Goal: Information Seeking & Learning: Compare options

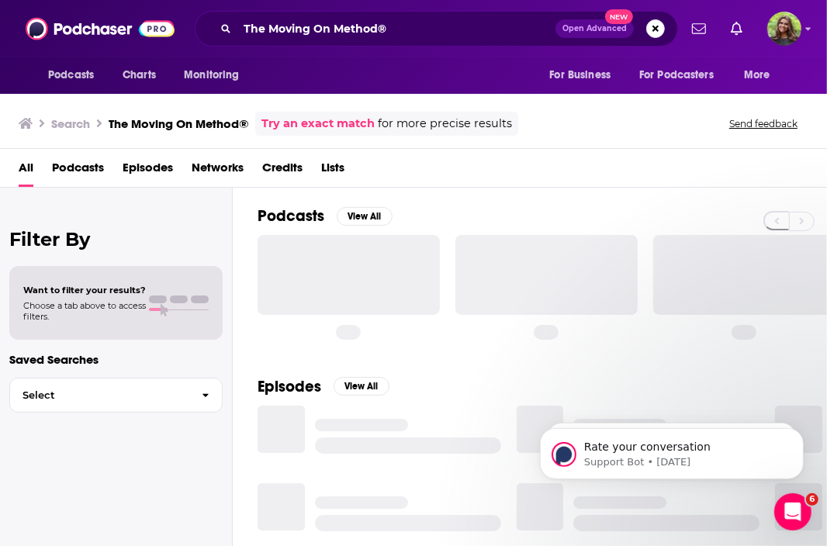
scroll to position [495, 0]
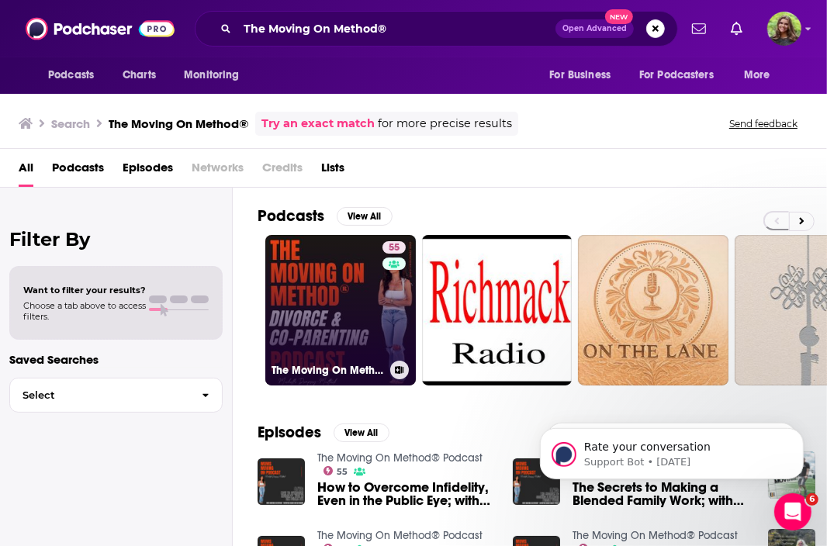
click at [314, 268] on link "55 The Moving On Method® Podcast" at bounding box center [340, 310] width 151 height 151
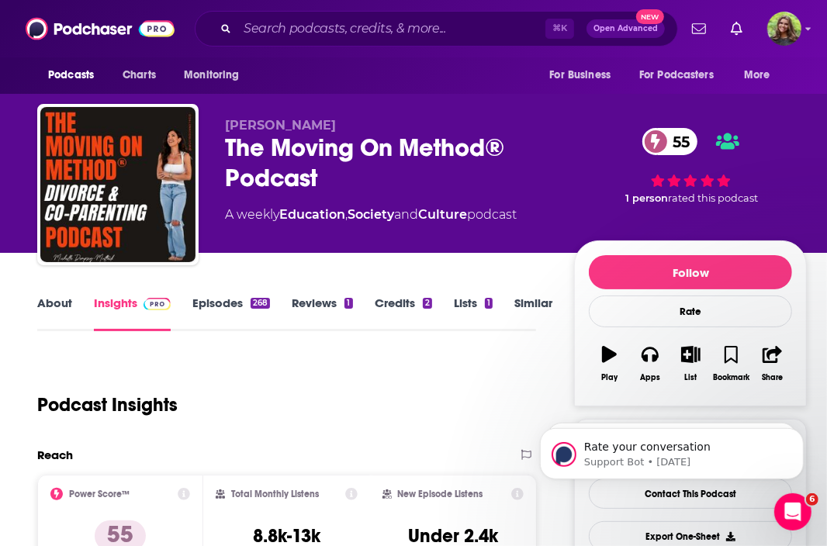
click at [51, 309] on link "About" at bounding box center [54, 314] width 35 height 36
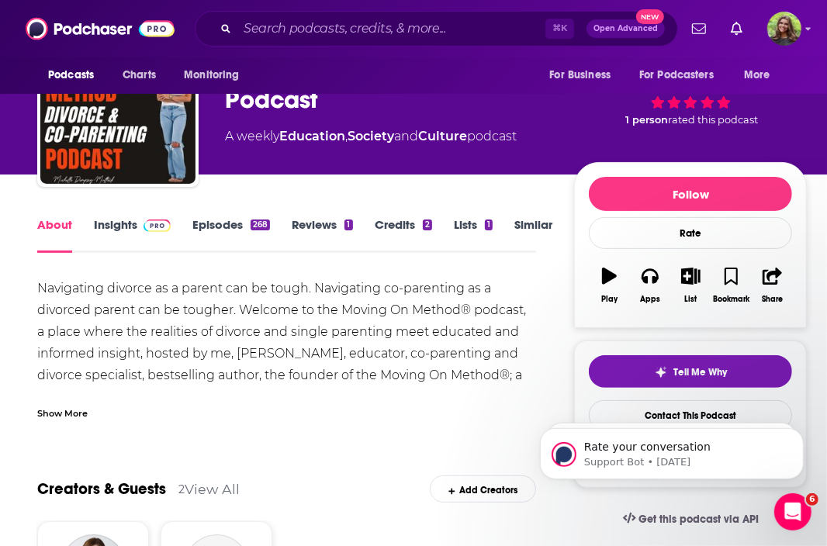
scroll to position [88, 0]
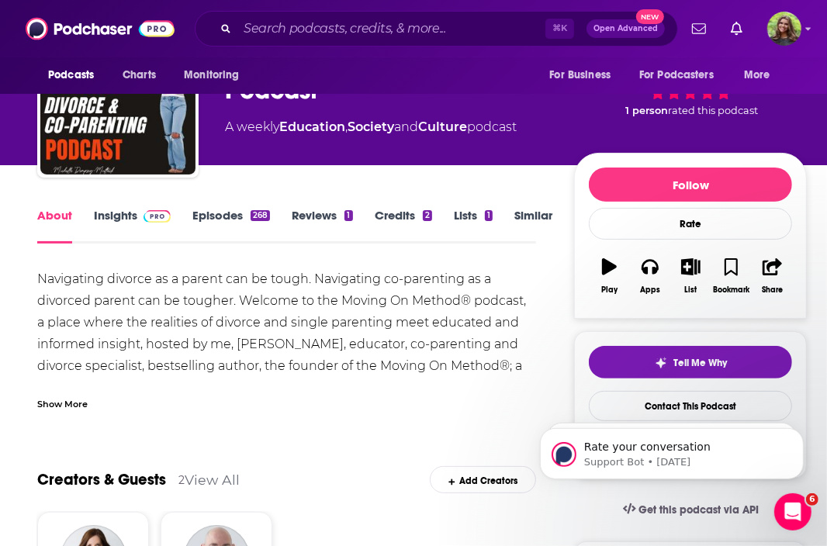
click at [213, 209] on link "Episodes 268" at bounding box center [231, 226] width 78 height 36
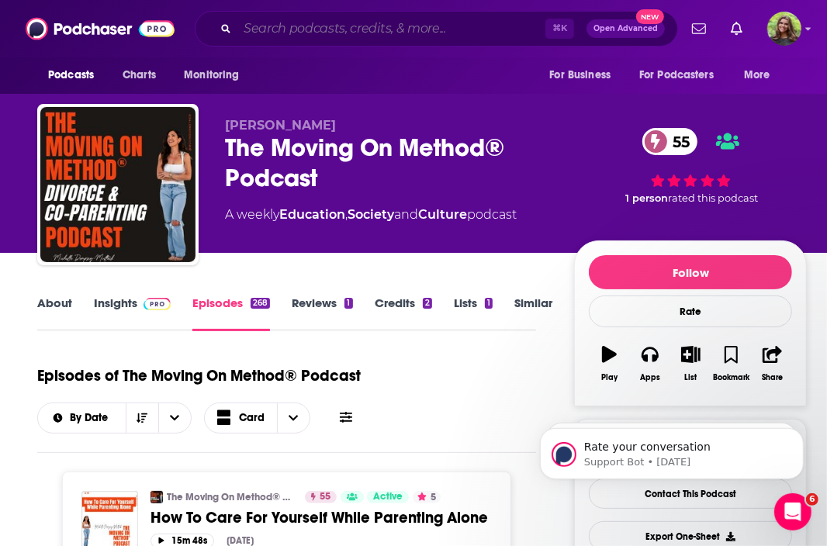
click at [336, 36] on input "Search podcasts, credits, & more..." at bounding box center [391, 28] width 308 height 25
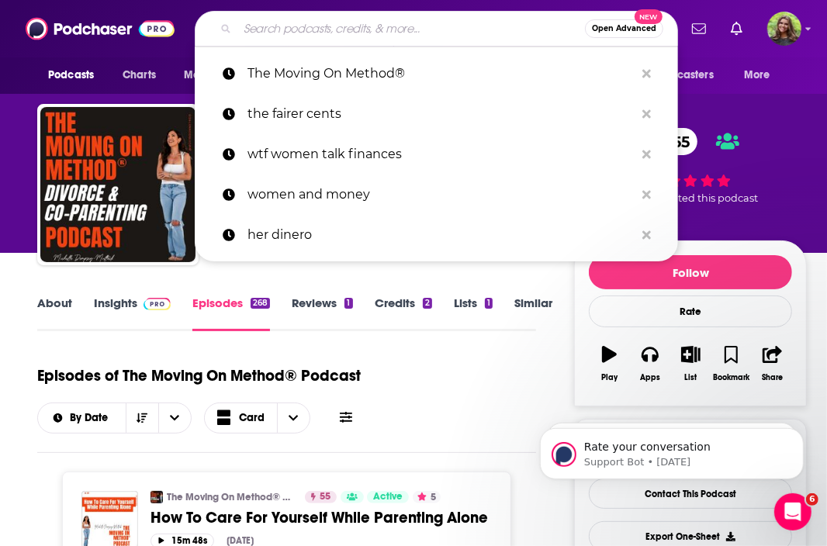
paste input "Divorce for Wealthy Women"
type input "Divorce for Wealthy Women"
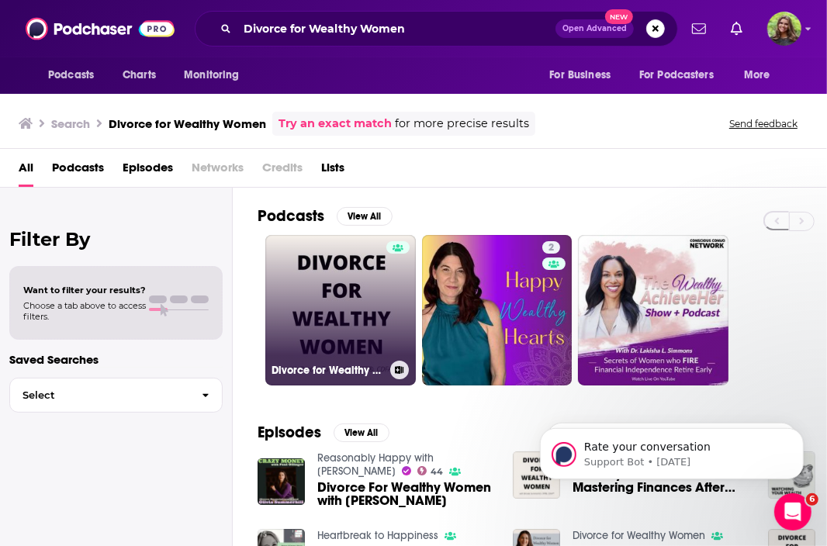
click at [340, 291] on link "Divorce for Wealthy Women" at bounding box center [340, 310] width 151 height 151
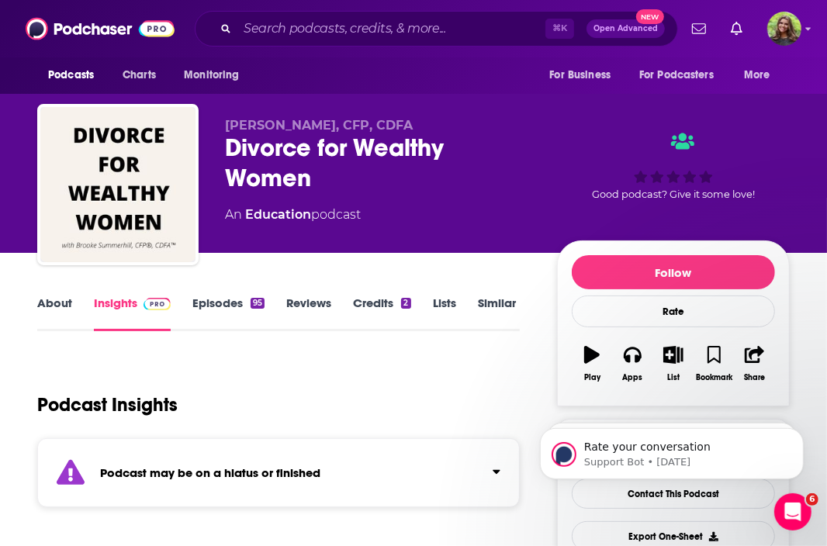
click at [205, 308] on link "Episodes 95" at bounding box center [228, 314] width 72 height 36
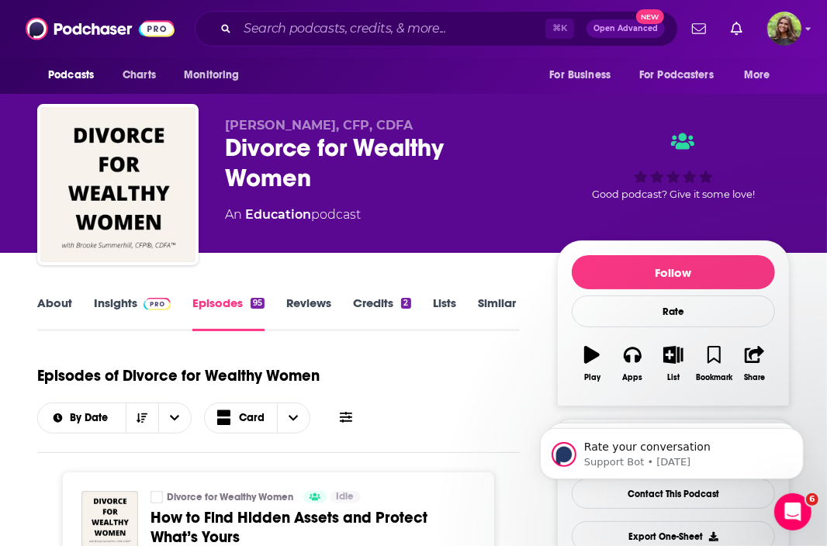
click at [484, 297] on link "Similar" at bounding box center [497, 314] width 38 height 36
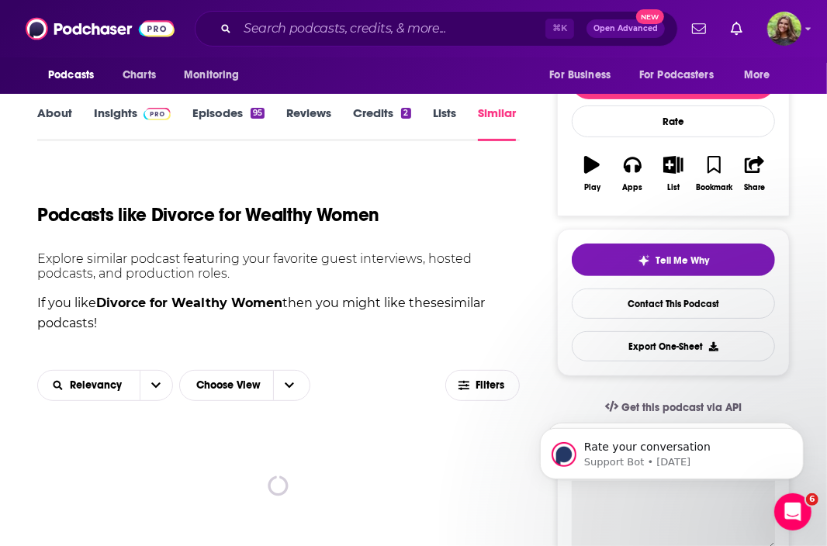
scroll to position [246, 0]
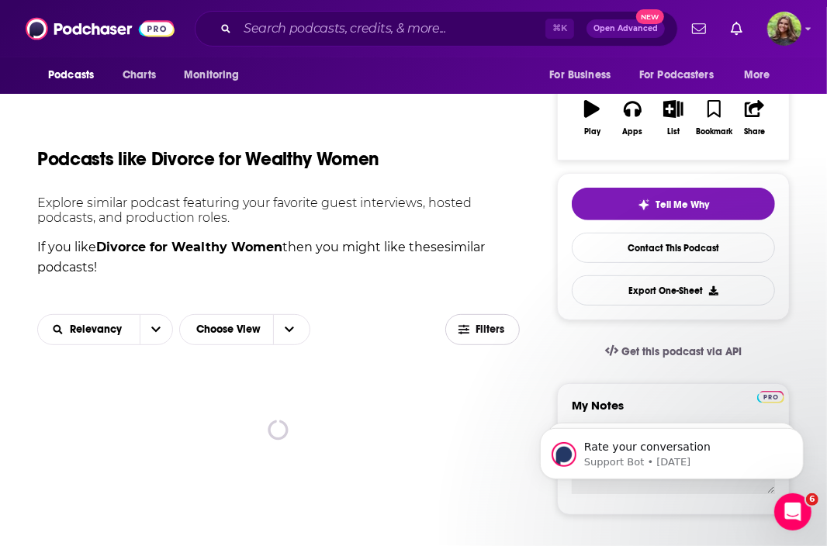
click at [467, 333] on icon "button" at bounding box center [464, 329] width 11 height 11
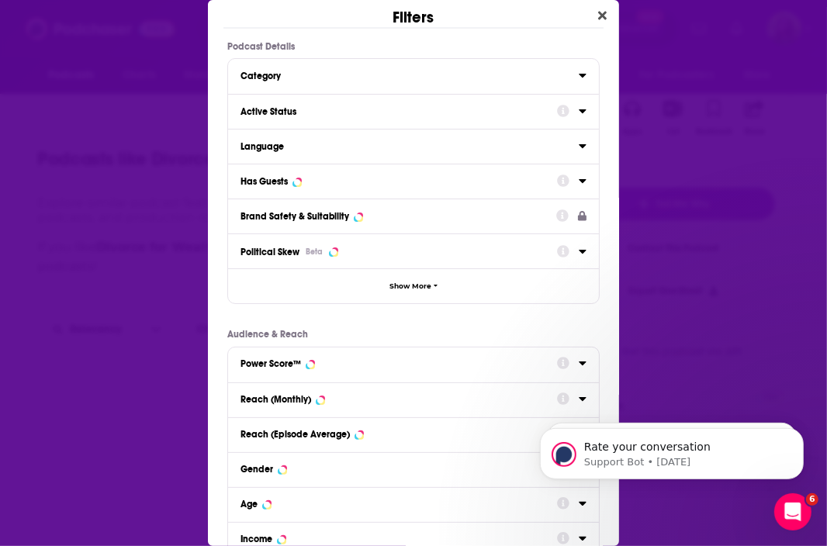
scroll to position [0, 0]
click at [367, 107] on div "Active Status" at bounding box center [394, 111] width 306 height 11
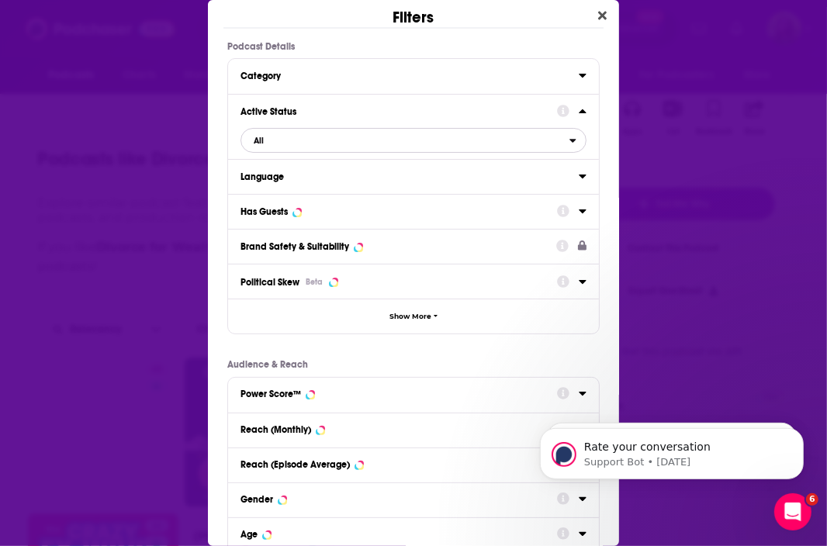
click at [364, 141] on span "All" at bounding box center [405, 140] width 328 height 20
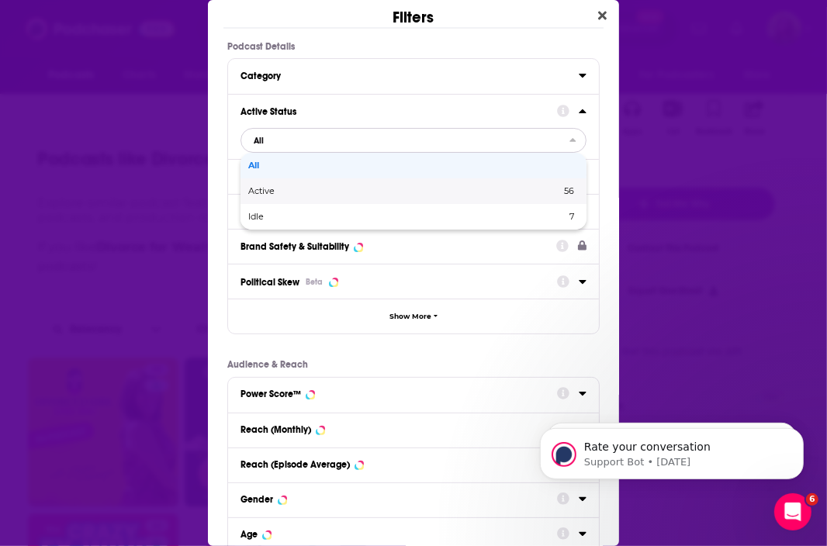
click at [330, 189] on span "Active" at bounding box center [332, 191] width 169 height 9
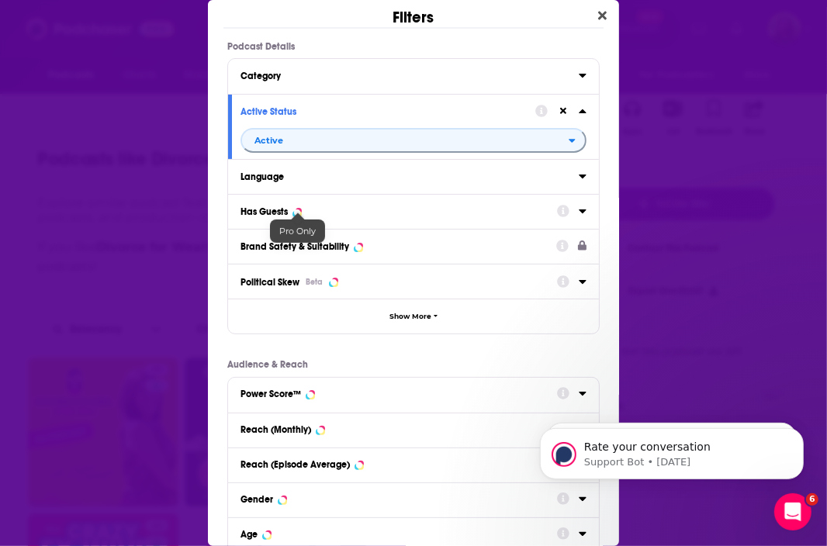
click at [299, 212] on div "Dialog" at bounding box center [297, 212] width 6 height 6
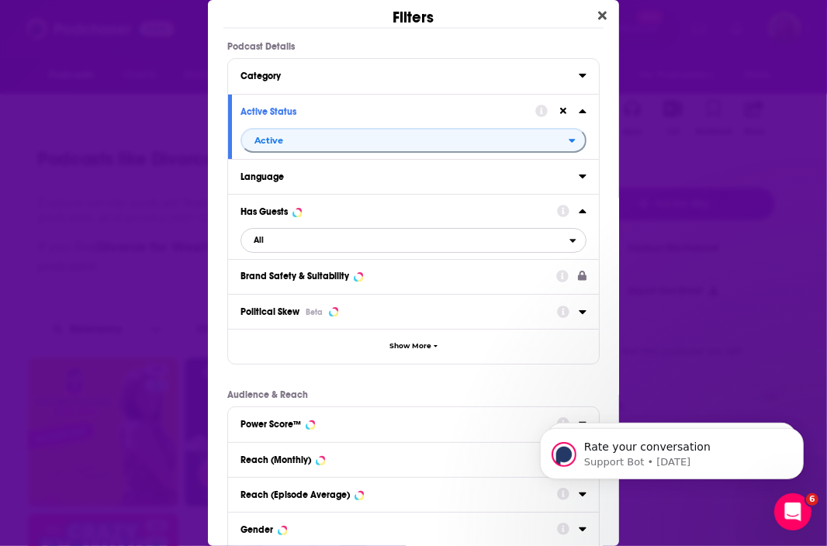
click at [328, 236] on span "All" at bounding box center [405, 240] width 328 height 20
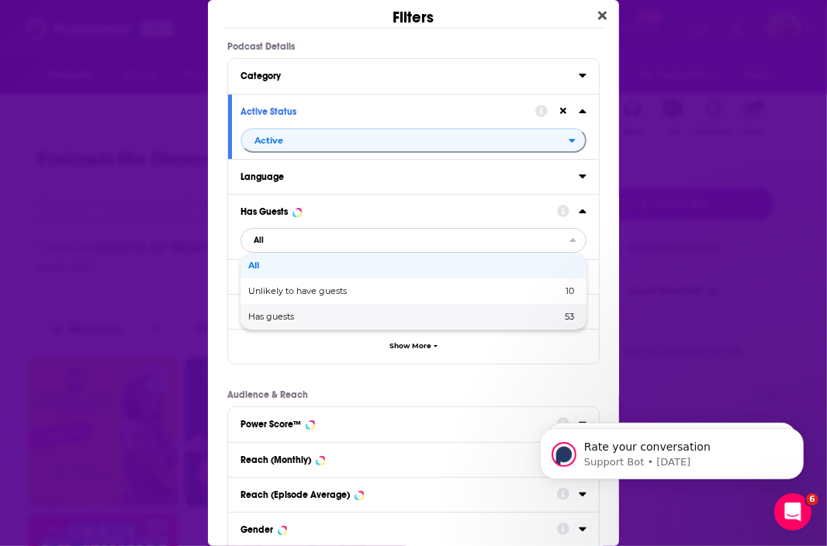
click at [307, 317] on span "Has guests" at bounding box center [337, 317] width 179 height 9
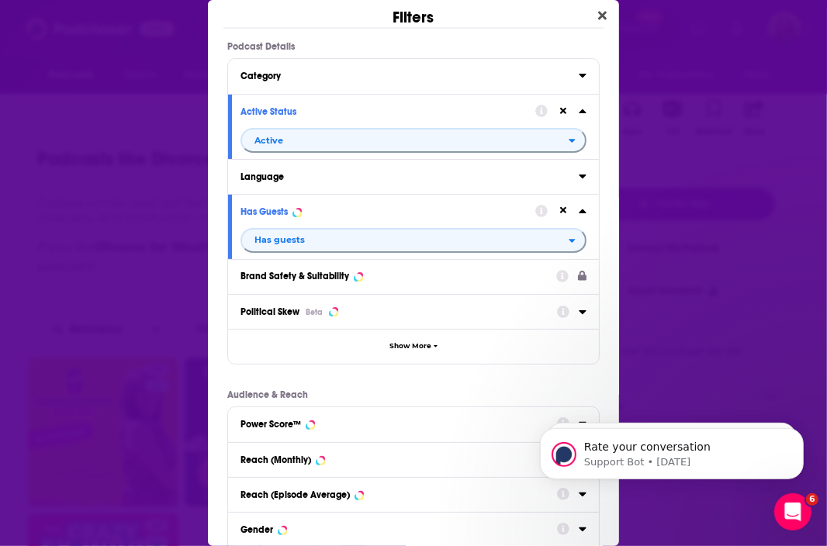
click at [333, 455] on div "Reach (Monthly)" at bounding box center [394, 460] width 306 height 11
click at [324, 480] on input "Dialog" at bounding box center [325, 488] width 169 height 25
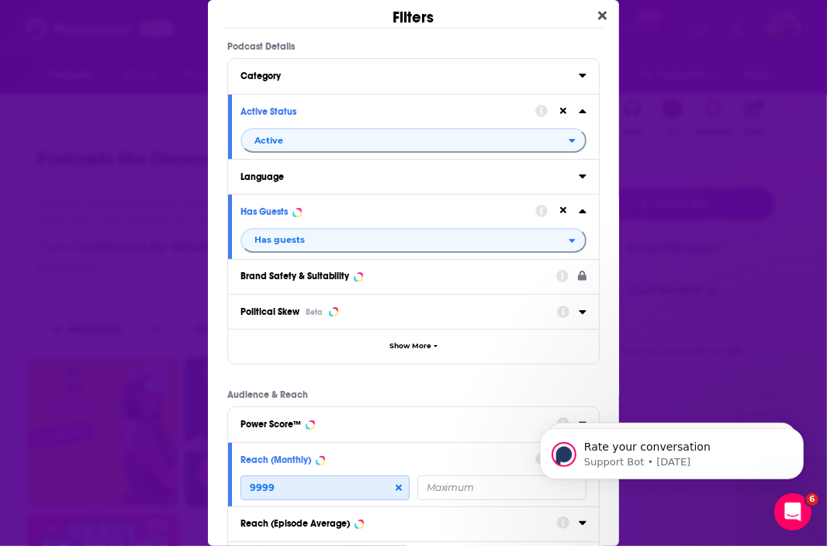
scroll to position [223, 0]
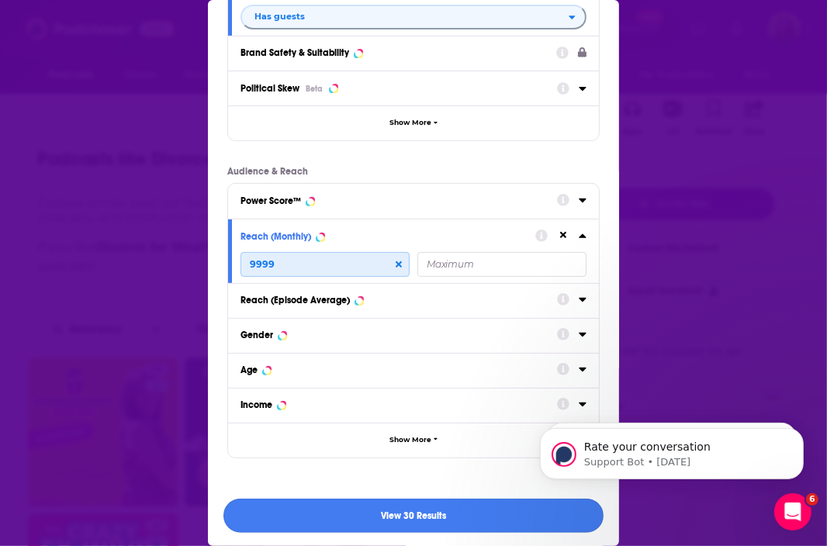
type input "9999"
click at [413, 514] on button "View 30 Results" at bounding box center [413, 516] width 380 height 35
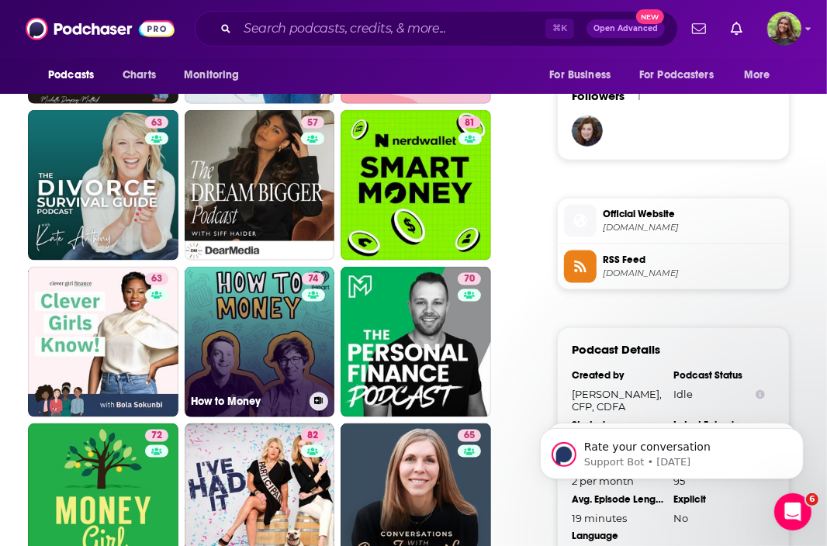
scroll to position [1286, 0]
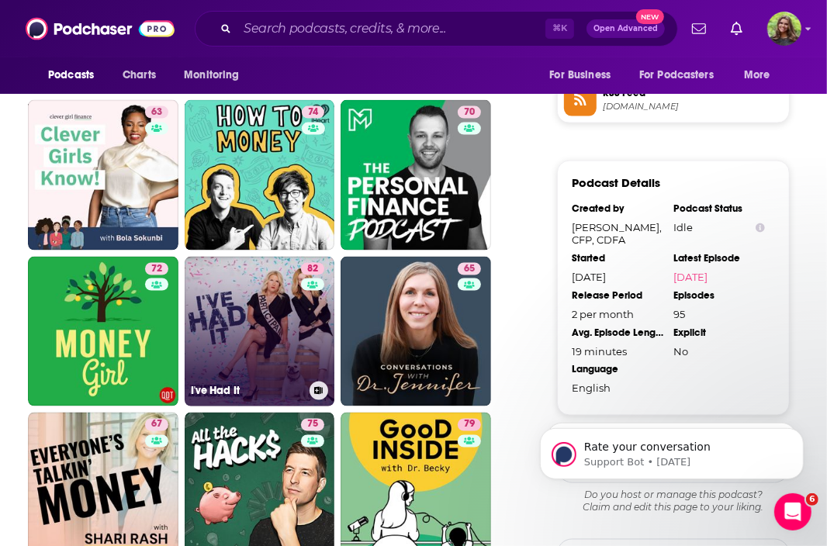
click at [258, 330] on link "82 I've Had It" at bounding box center [260, 332] width 151 height 151
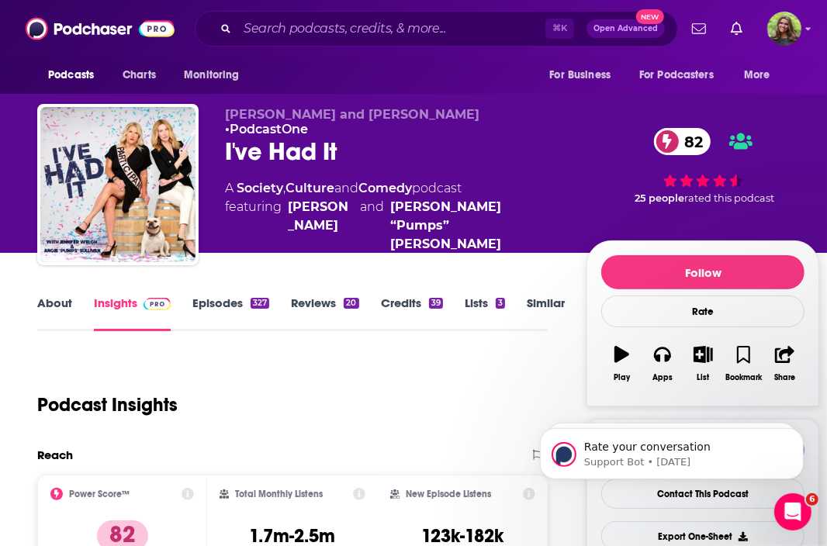
click at [60, 303] on link "About" at bounding box center [54, 314] width 35 height 36
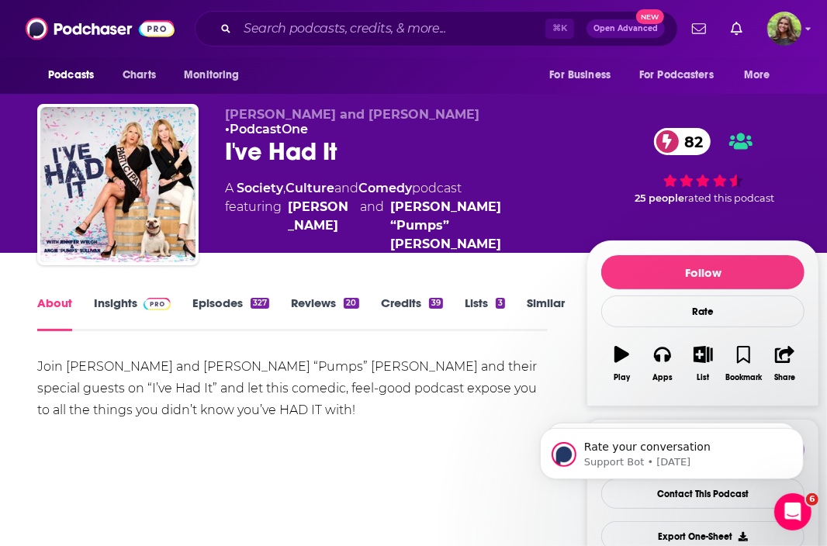
click at [120, 299] on link "Insights" at bounding box center [132, 314] width 77 height 36
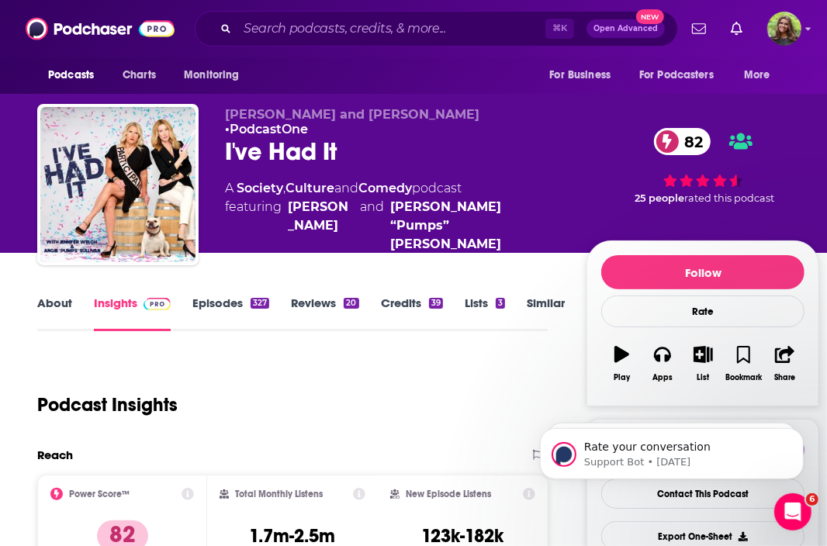
click at [50, 306] on link "About" at bounding box center [54, 314] width 35 height 36
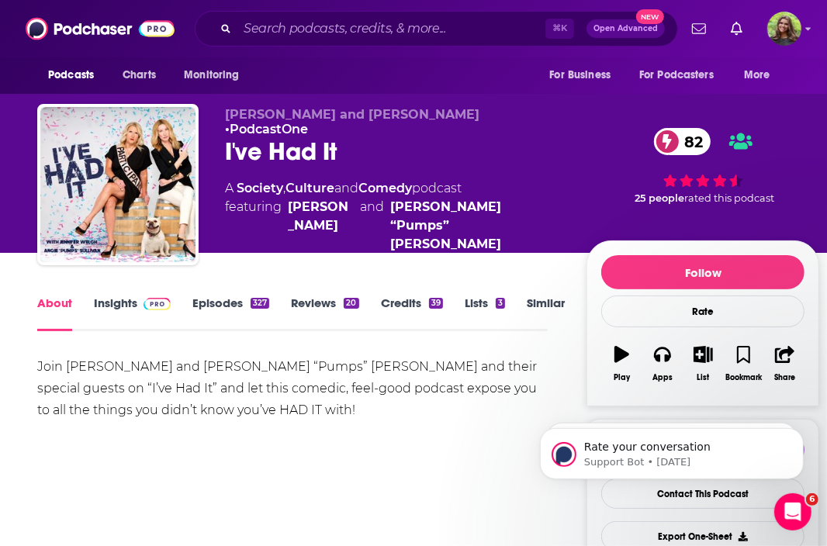
click at [218, 302] on link "Episodes 327" at bounding box center [230, 314] width 77 height 36
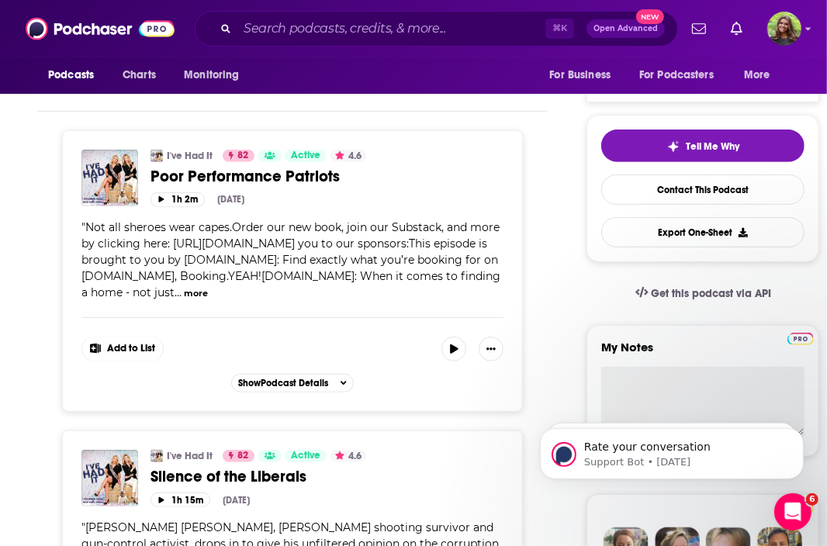
scroll to position [421, 0]
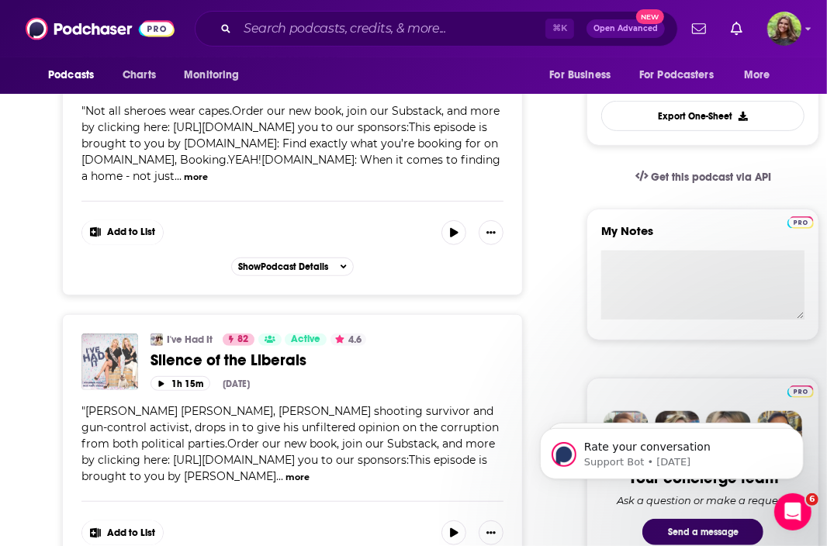
click at [111, 359] on img "Silence of the Liberals" at bounding box center [109, 362] width 57 height 57
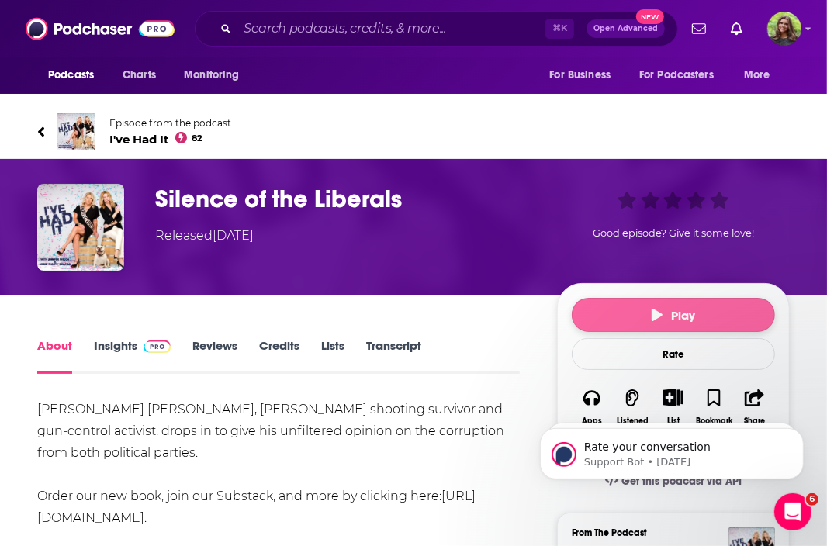
click at [655, 313] on icon "button" at bounding box center [657, 315] width 11 height 12
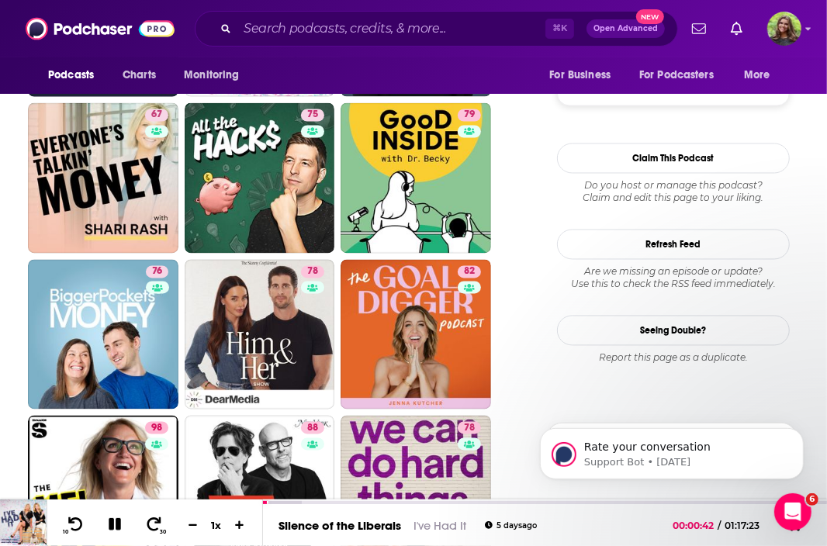
scroll to position [1602, 0]
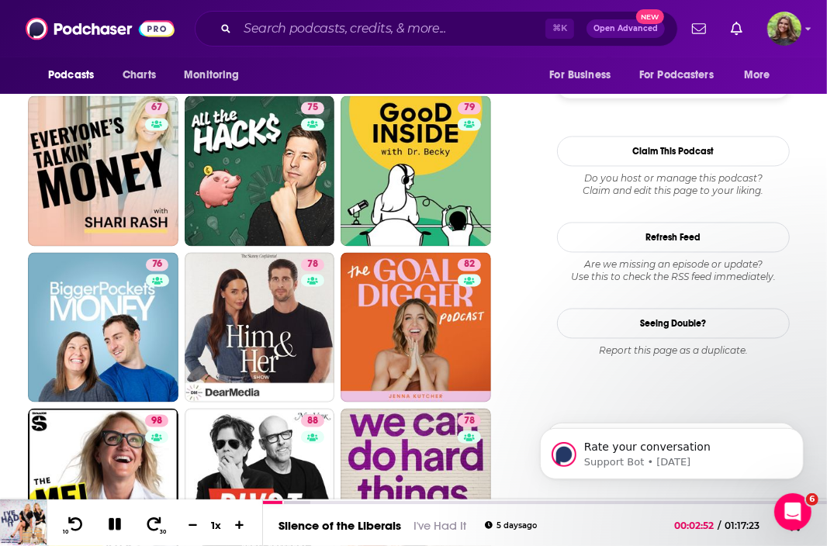
click at [117, 524] on icon at bounding box center [115, 524] width 12 height 12
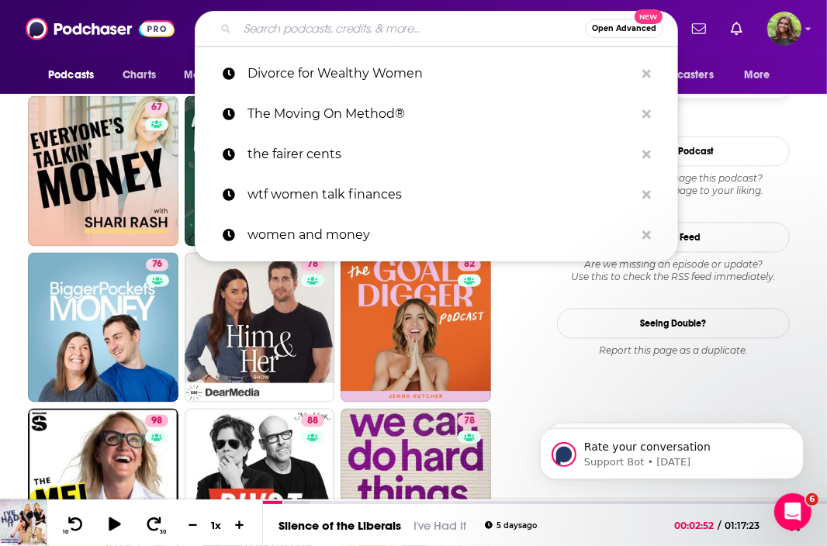
click at [273, 37] on input "Search podcasts, credits, & more..." at bounding box center [411, 28] width 348 height 25
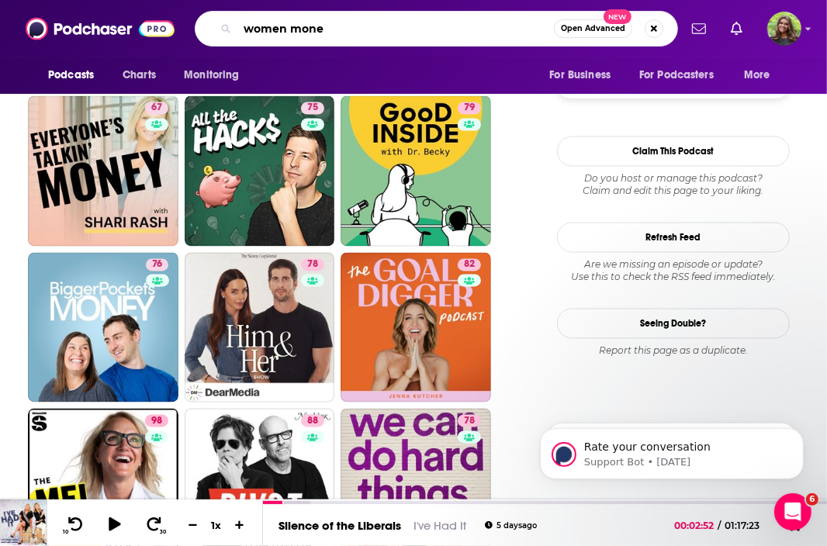
type input "women money"
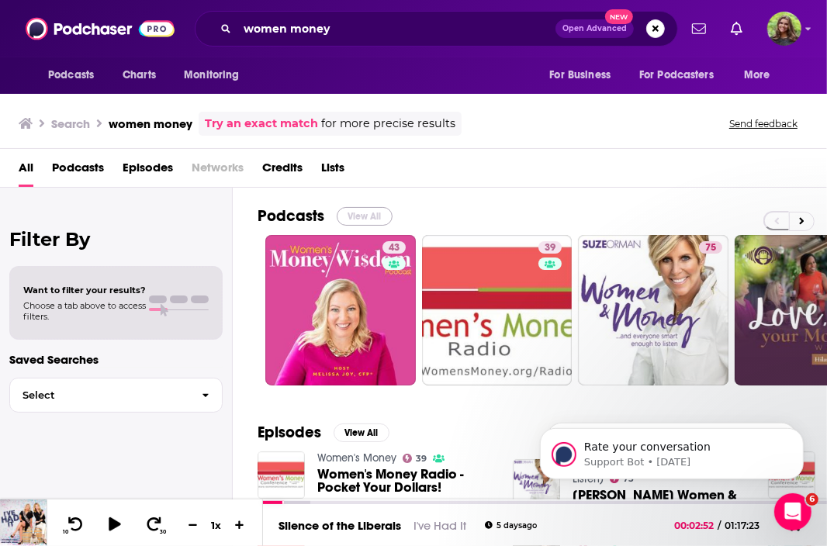
click at [360, 214] on button "View All" at bounding box center [365, 216] width 56 height 19
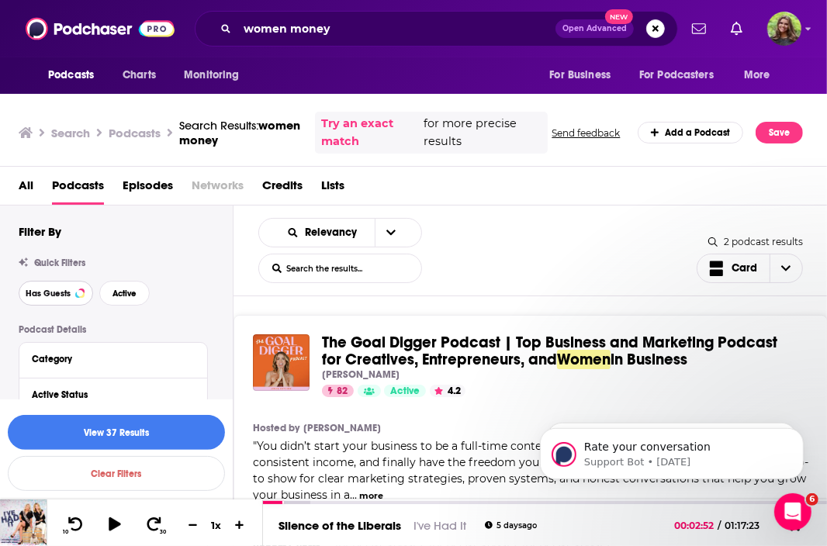
click at [51, 297] on span "Has Guests" at bounding box center [48, 293] width 45 height 9
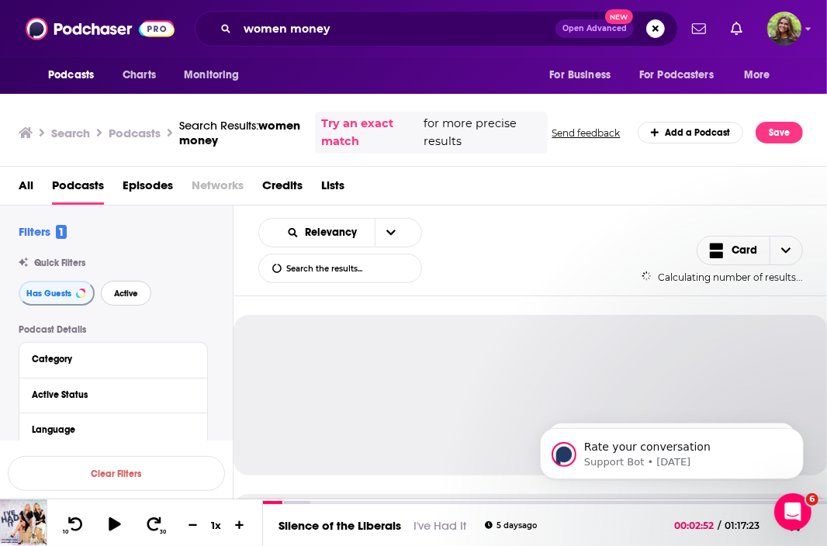
click at [126, 301] on button "Active" at bounding box center [126, 293] width 50 height 25
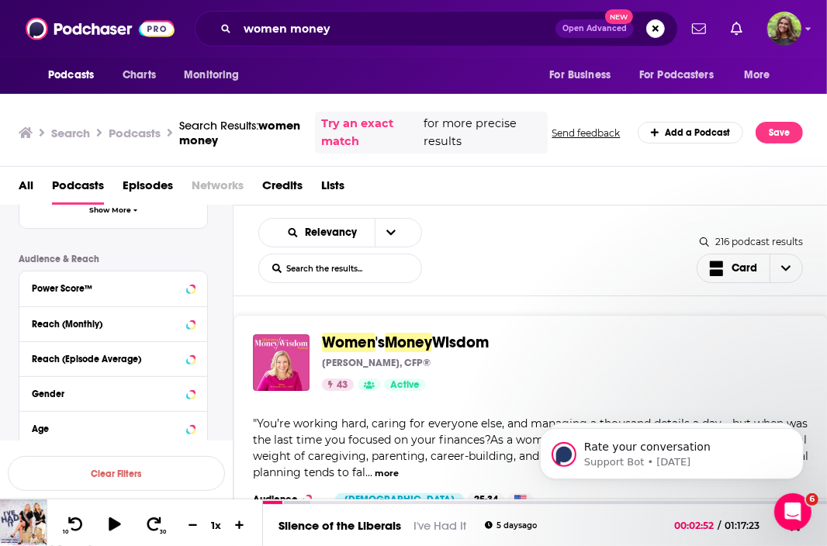
scroll to position [406, 0]
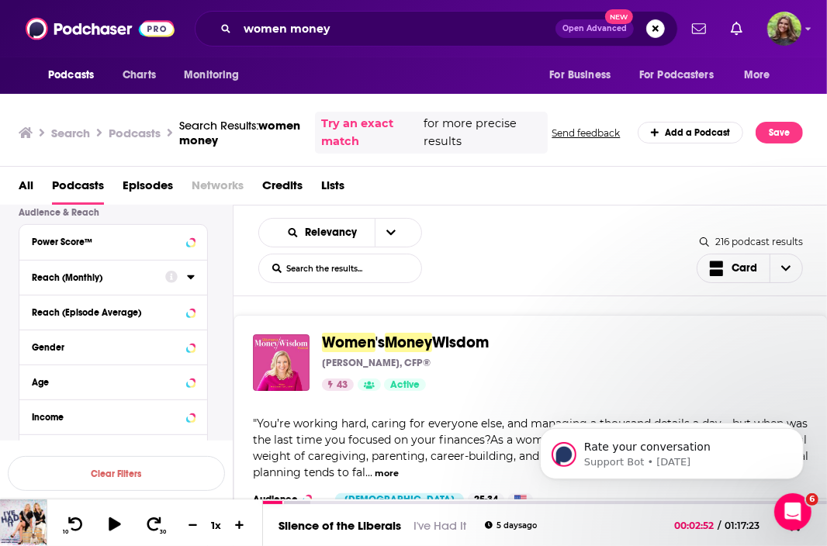
click at [95, 276] on div "Reach (Monthly)" at bounding box center [93, 277] width 123 height 11
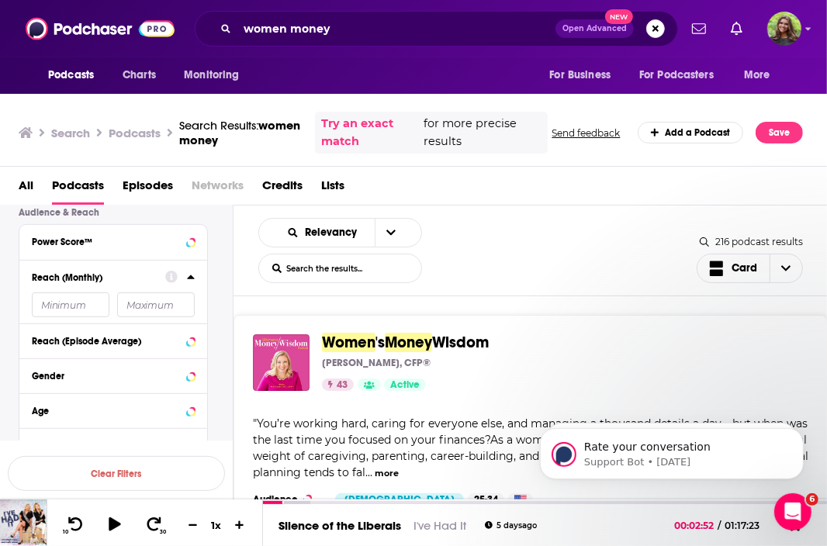
click at [74, 304] on input "number" at bounding box center [71, 305] width 78 height 25
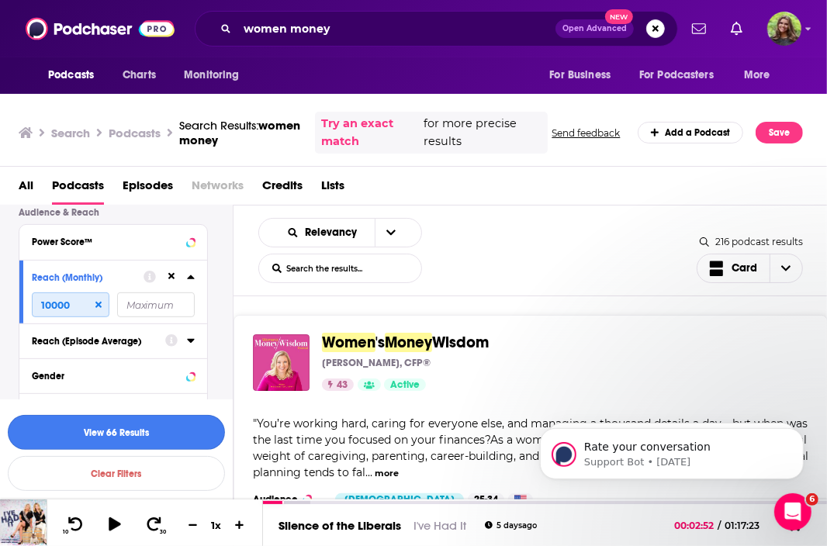
type input "10000"
click at [147, 435] on button "View 66 Results" at bounding box center [116, 432] width 217 height 35
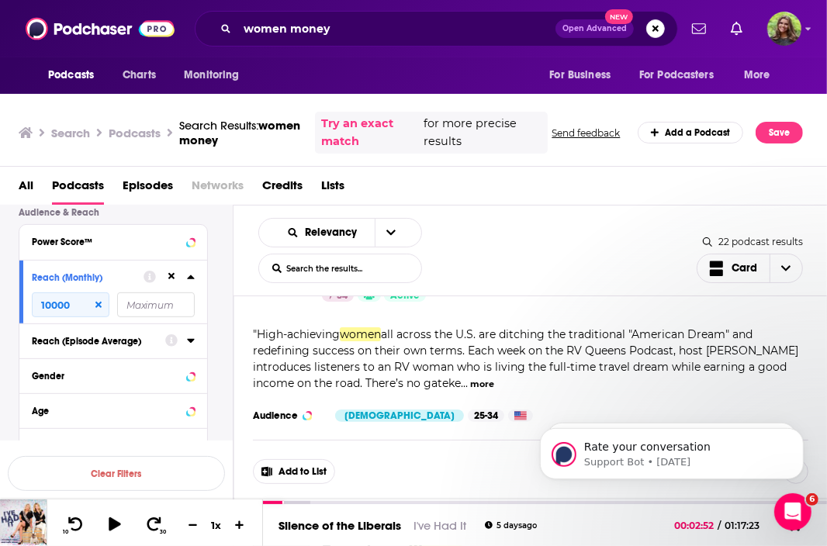
scroll to position [408, 0]
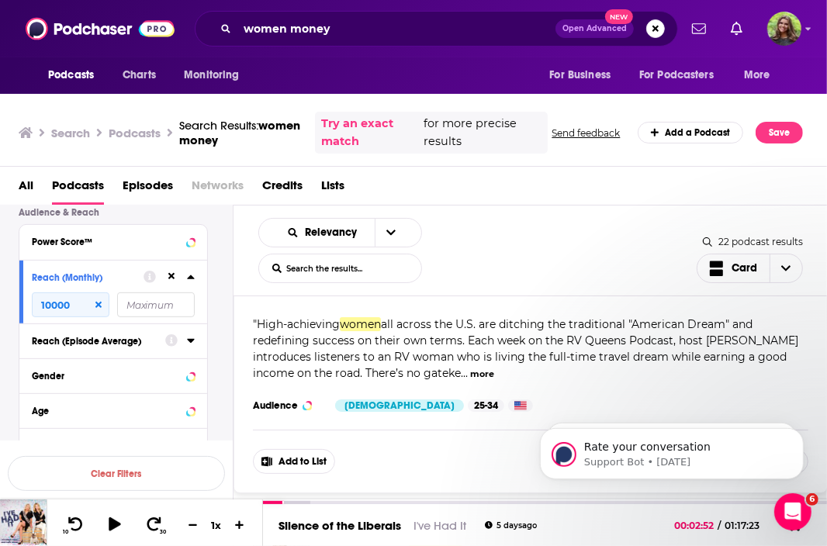
click at [805, 364] on div "" High-achieving women all across the U.S. are ditching the traditional "Americ…" at bounding box center [531, 349] width 556 height 65
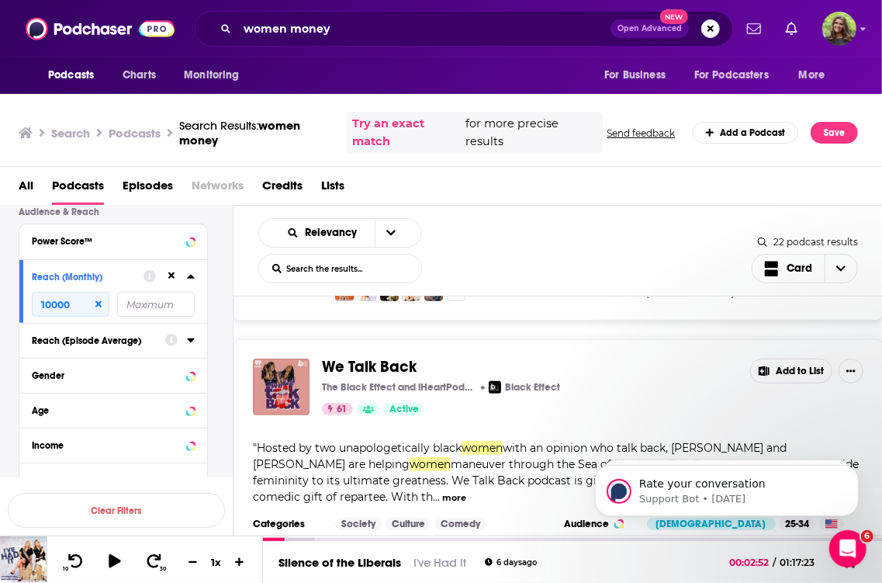
scroll to position [3363, 0]
